Goal: Transaction & Acquisition: Purchase product/service

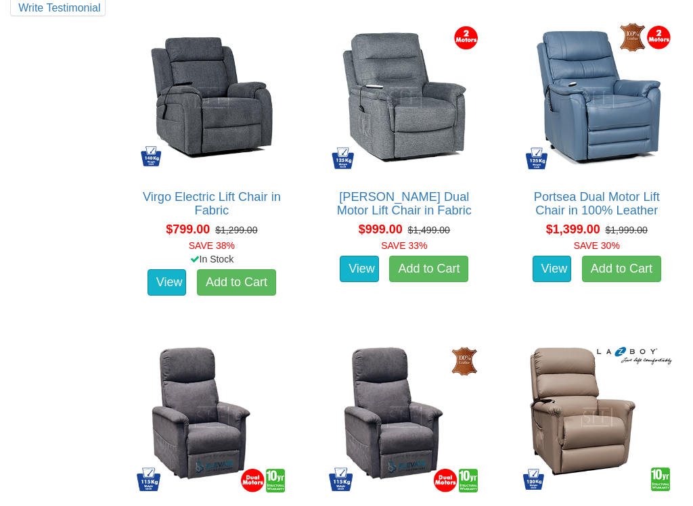
scroll to position [847, 0]
click at [625, 148] on img at bounding box center [596, 97] width 157 height 157
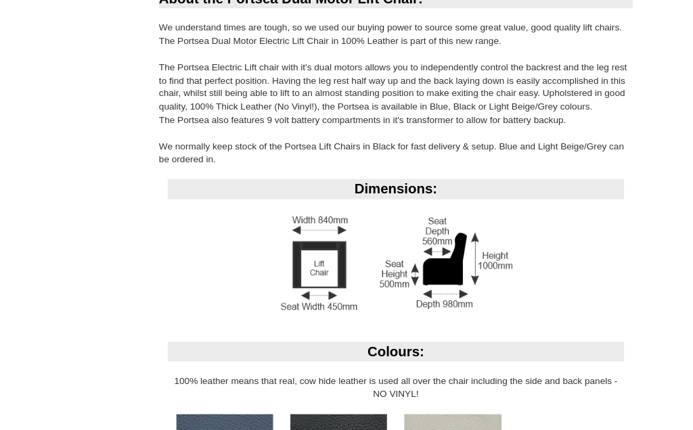
scroll to position [867, 0]
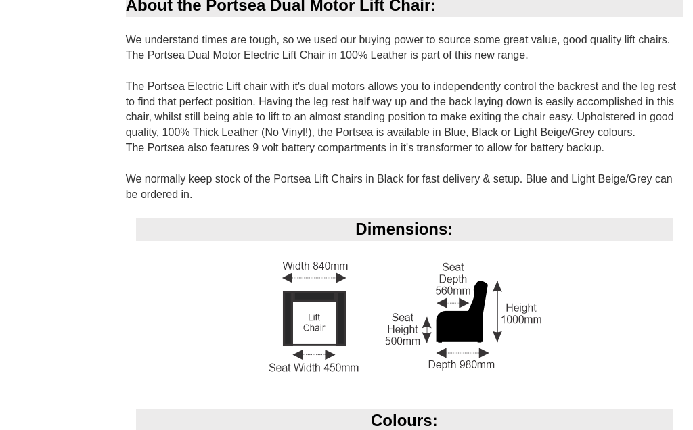
click at [446, 367] on img at bounding box center [404, 317] width 282 height 122
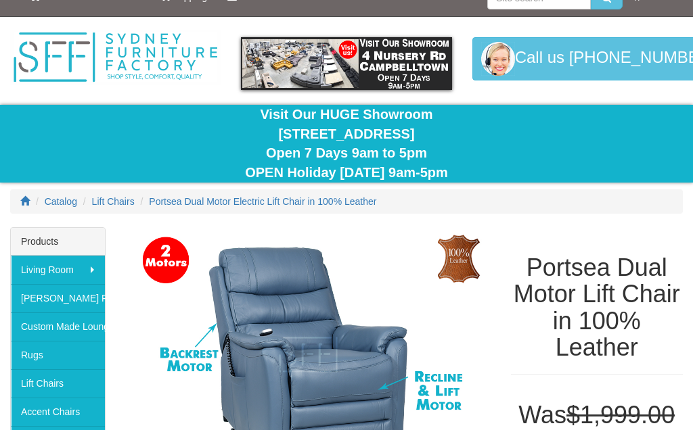
scroll to position [0, 0]
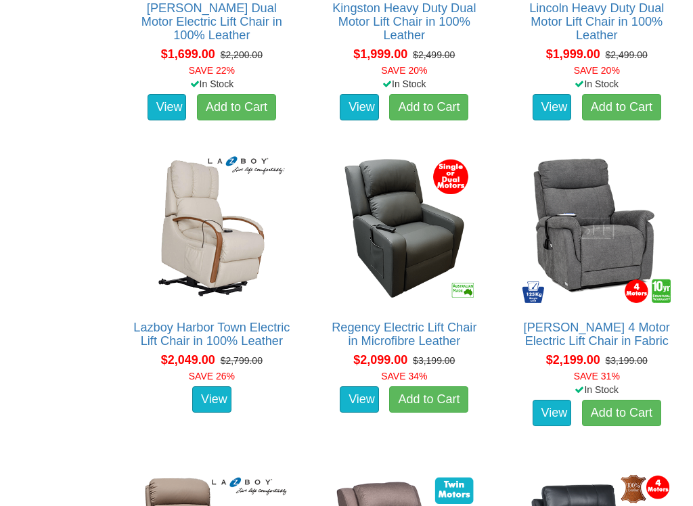
scroll to position [1675, 0]
click at [210, 286] on img at bounding box center [211, 228] width 157 height 157
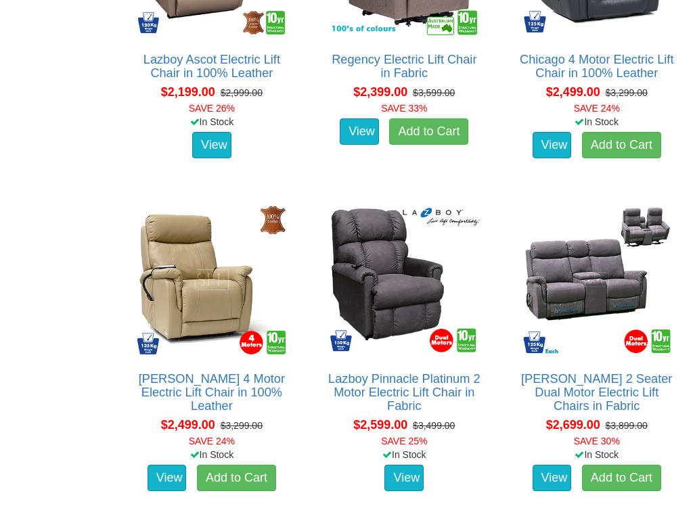
scroll to position [2262, 0]
click at [202, 287] on img at bounding box center [211, 279] width 157 height 157
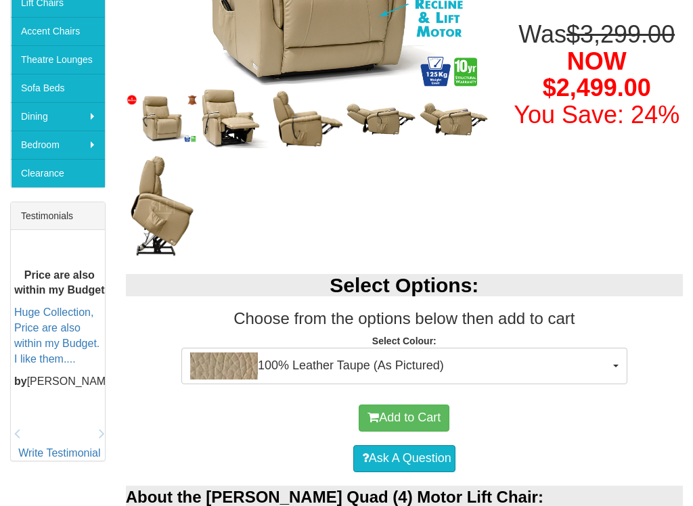
scroll to position [402, 0]
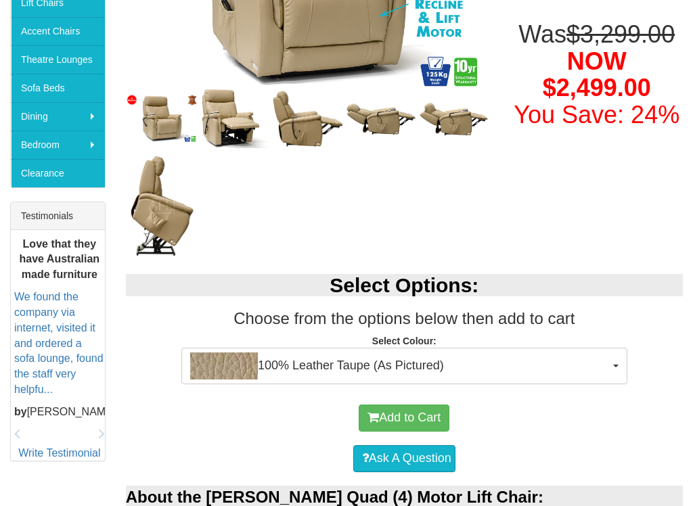
click at [432, 340] on strong "Select Colour:" at bounding box center [404, 341] width 64 height 11
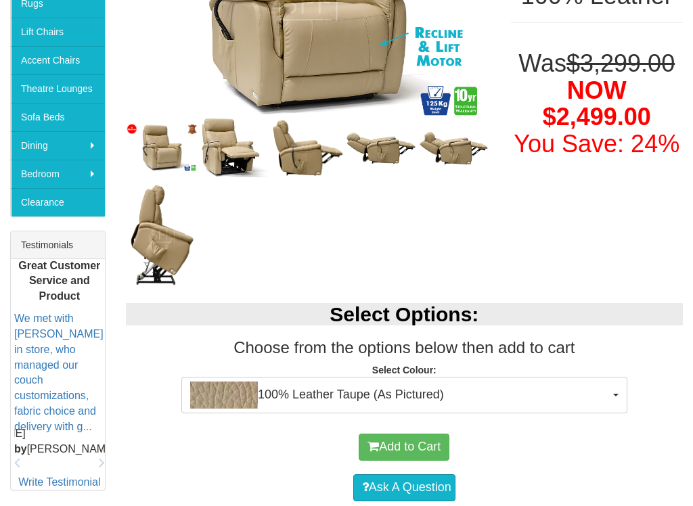
scroll to position [373, 0]
click at [404, 374] on select "100% Leather Taupe (As Pictured) 100% Leather Black 100% Leather Dark Grey" at bounding box center [404, 385] width 1 height 23
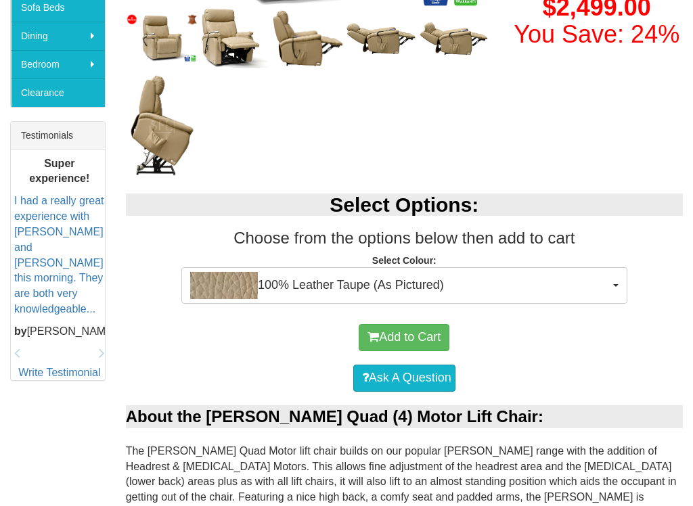
scroll to position [480, 0]
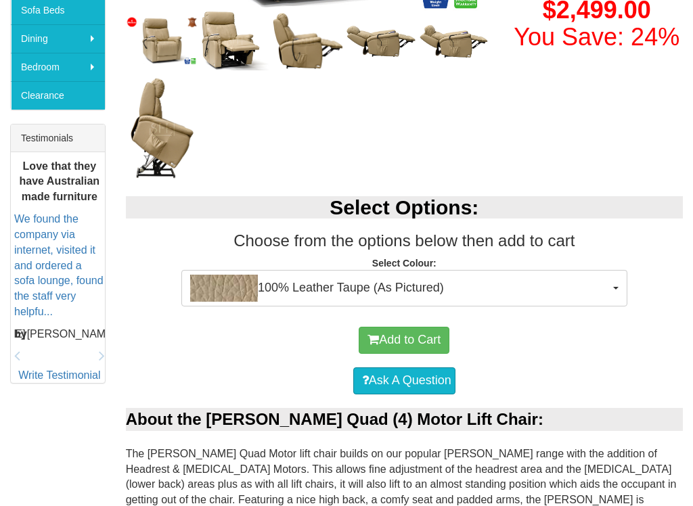
click at [399, 266] on strong "Select Colour:" at bounding box center [404, 263] width 64 height 11
click at [405, 267] on select "100% Leather Taupe (As Pictured) 100% Leather Black 100% Leather Dark Grey" at bounding box center [404, 278] width 1 height 23
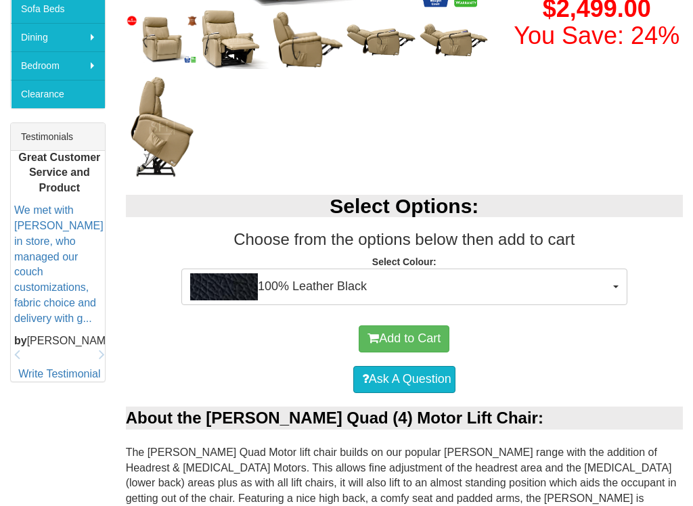
scroll to position [481, 0]
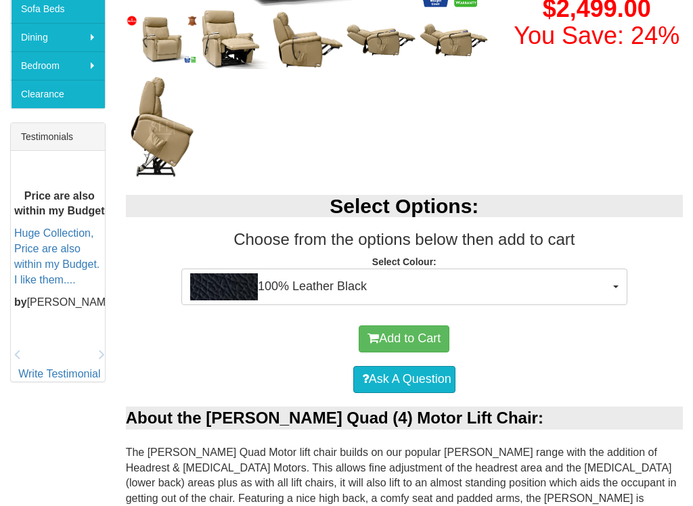
click at [524, 347] on div "Add to Cart" at bounding box center [404, 339] width 543 height 41
click at [400, 251] on div "Select Options: Choose from the options below then add to cart Select Colour: 1…" at bounding box center [404, 246] width 577 height 131
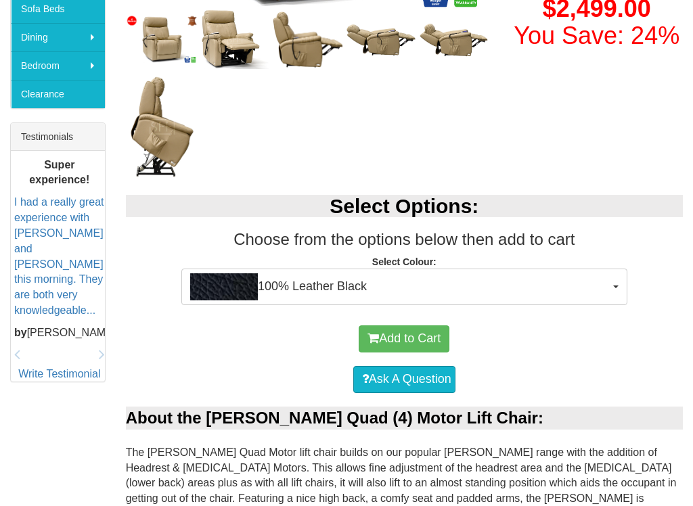
click at [405, 266] on select "100% Leather Taupe (As Pictured) 100% Leather Black 100% Leather Dark Grey" at bounding box center [404, 276] width 1 height 23
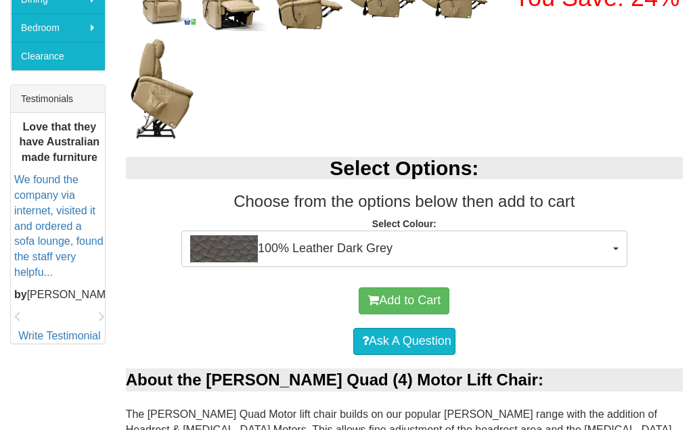
scroll to position [519, 0]
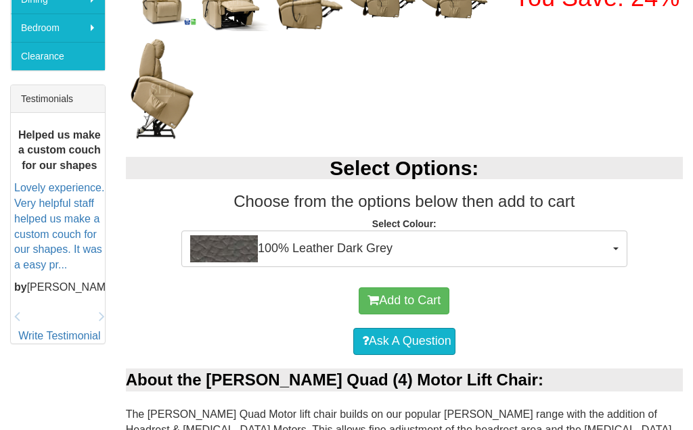
select select "1937"
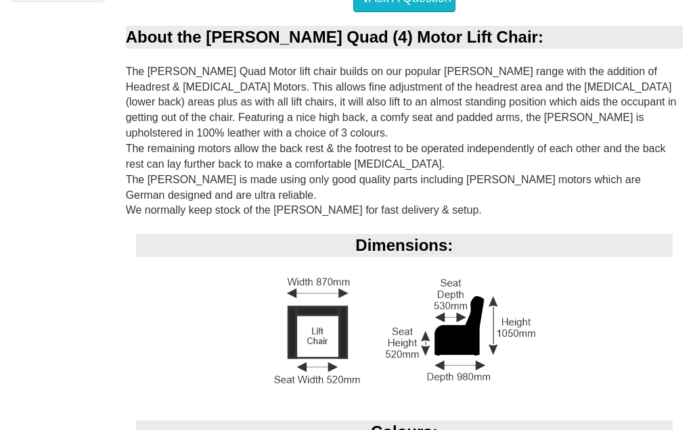
scroll to position [848, 0]
